Goal: Information Seeking & Learning: Find specific fact

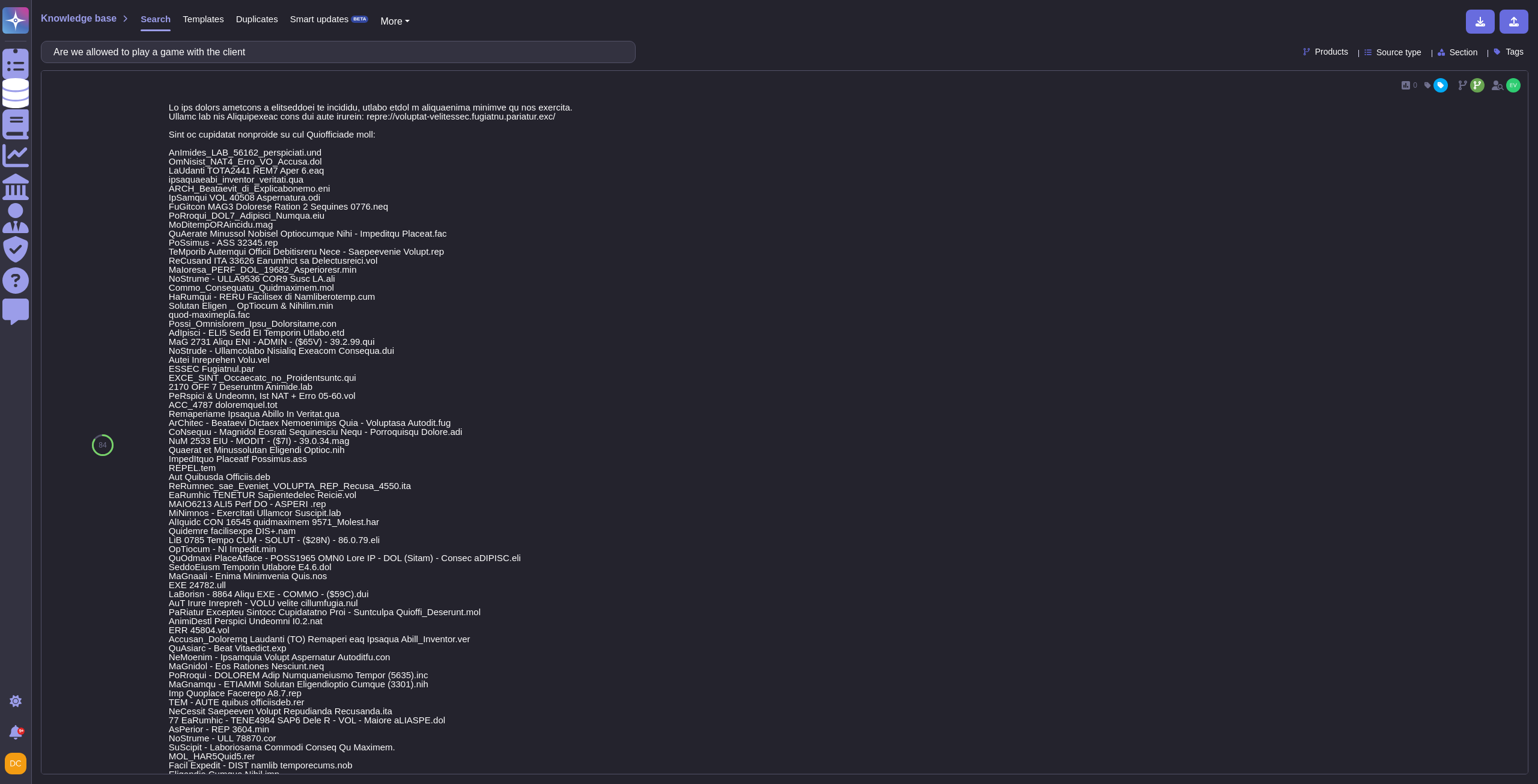
click at [239, 53] on input "Are we allowed to play a game with the client" at bounding box center [335, 52] width 575 height 21
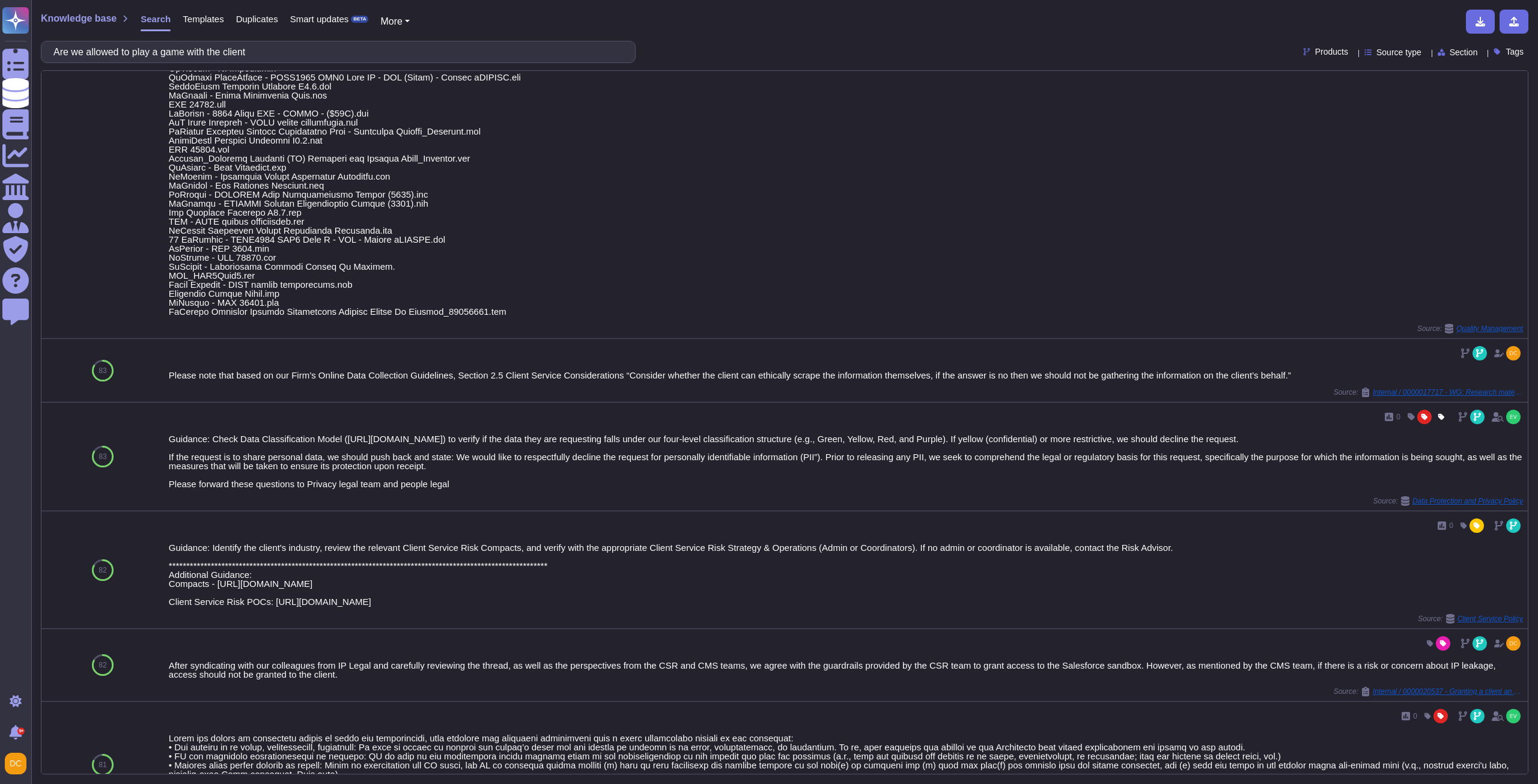
click at [239, 53] on input "Are we allowed to play a game with the client" at bounding box center [335, 52] width 575 height 21
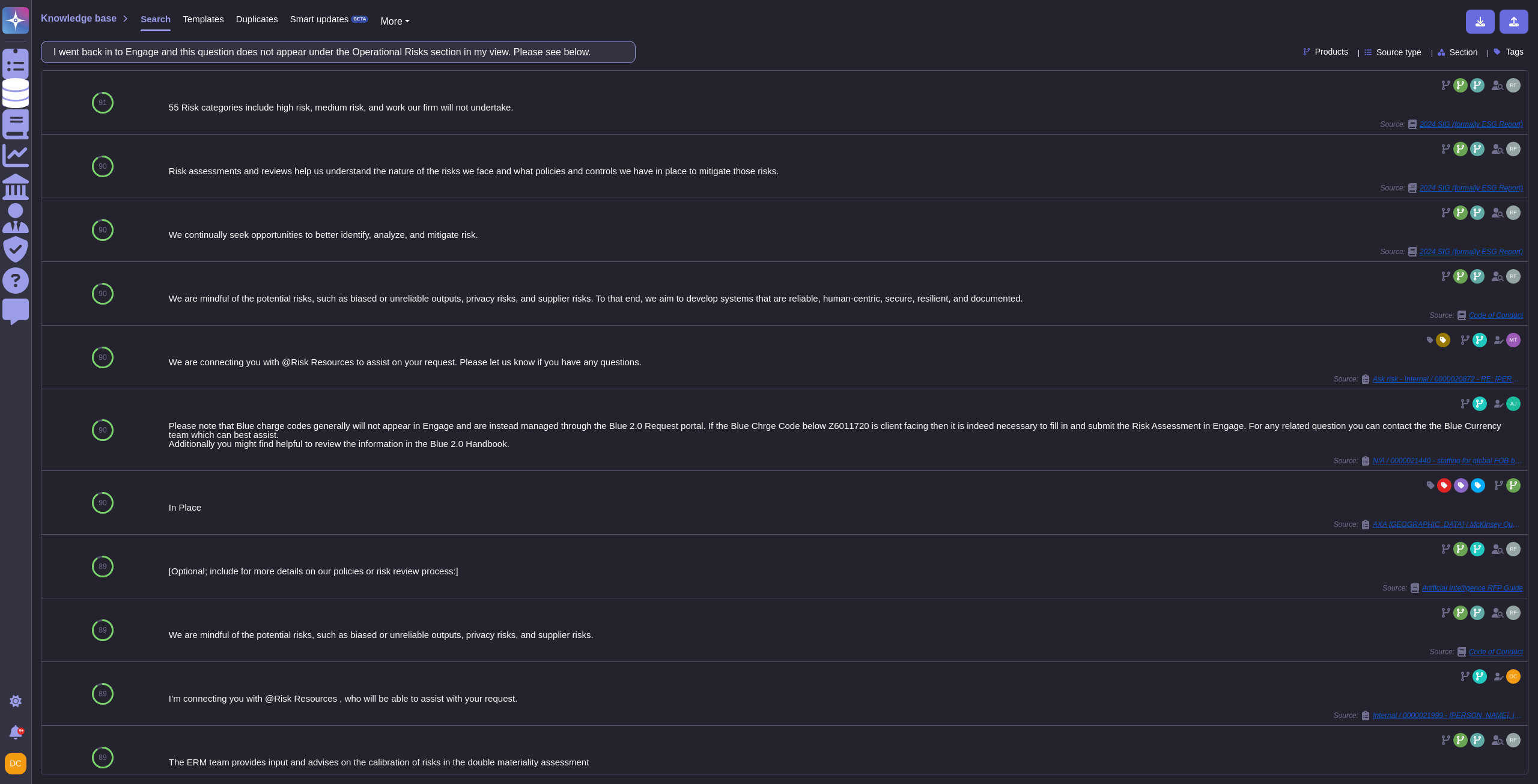
click at [234, 47] on input "I went back in to Engage and this question does not appear under the Operationa…" at bounding box center [335, 52] width 575 height 21
paste input "Missing questions risk assesment"
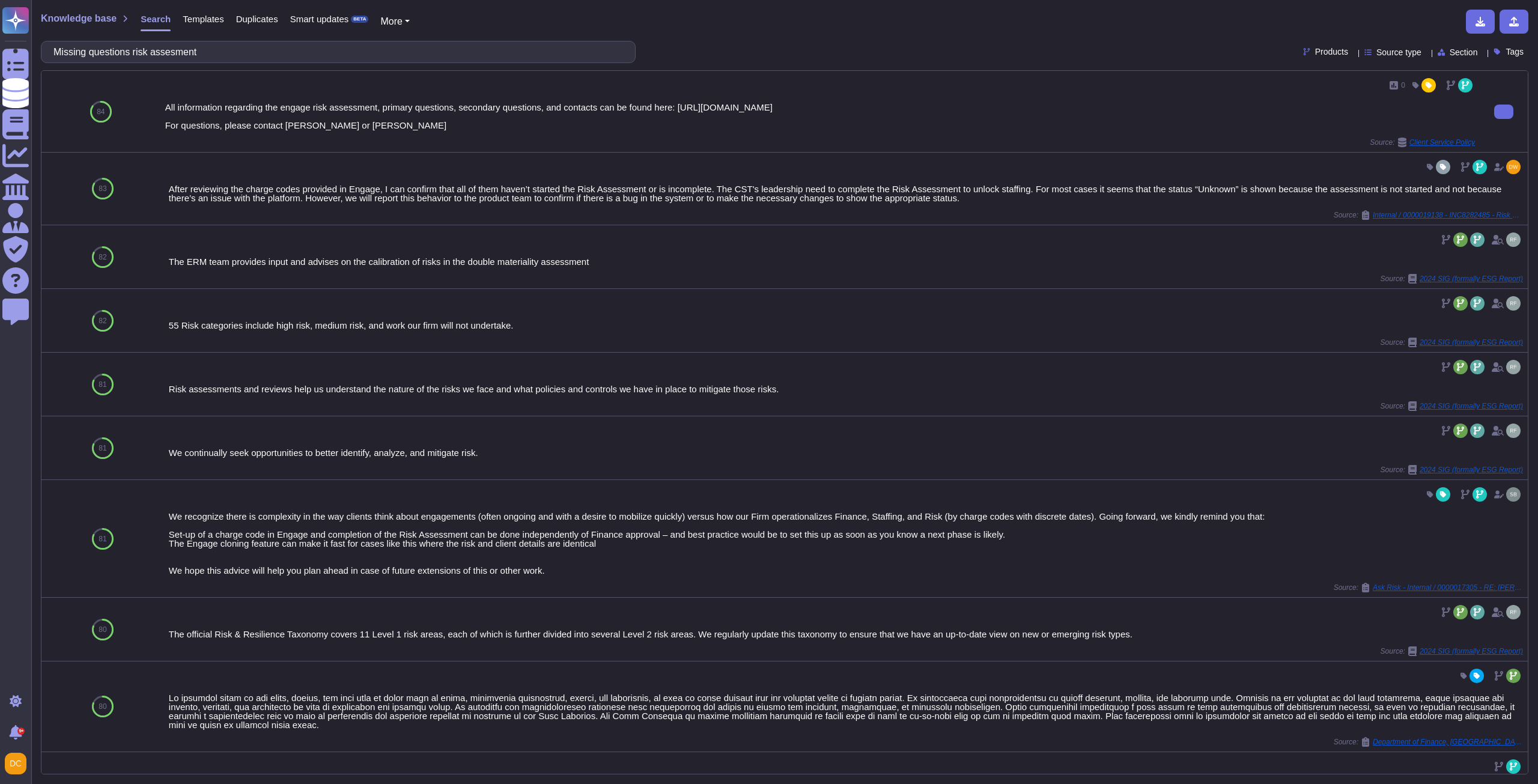
type input "Missing questions risk assessment"
click at [649, 106] on div "All information regarding the engage risk assessment, primary questions, second…" at bounding box center [821, 117] width 1310 height 27
drag, startPoint x: 1062, startPoint y: 107, endPoint x: 672, endPoint y: 105, distance: 390.0
click at [672, 105] on div "All information regarding the engage risk assessment, primary questions, second…" at bounding box center [821, 117] width 1310 height 27
copy div "[URL][DOMAIN_NAME]"
